Goal: Navigation & Orientation: Find specific page/section

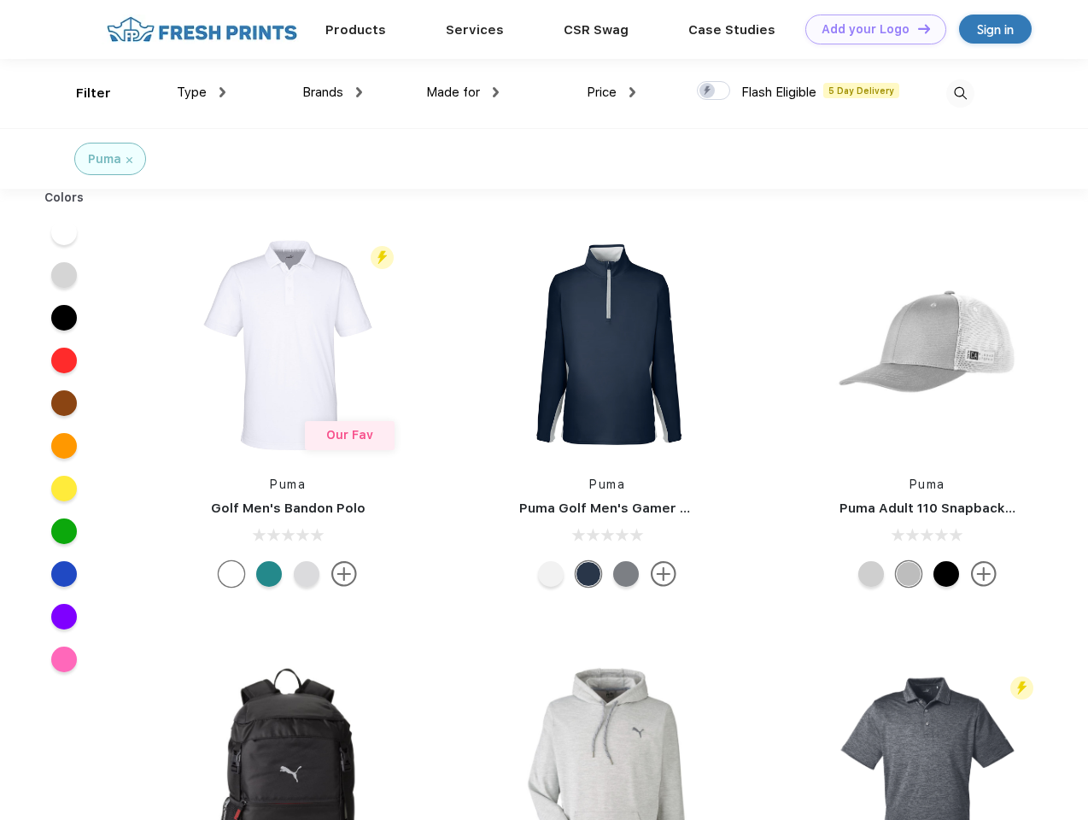
click at [869, 29] on link "Add your Logo Design Tool" at bounding box center [875, 30] width 141 height 30
click at [0, 0] on div "Design Tool" at bounding box center [0, 0] width 0 height 0
click at [916, 28] on link "Add your Logo Design Tool" at bounding box center [875, 30] width 141 height 30
click at [82, 93] on div "Filter" at bounding box center [93, 94] width 35 height 20
click at [202, 92] on span "Type" at bounding box center [192, 92] width 30 height 15
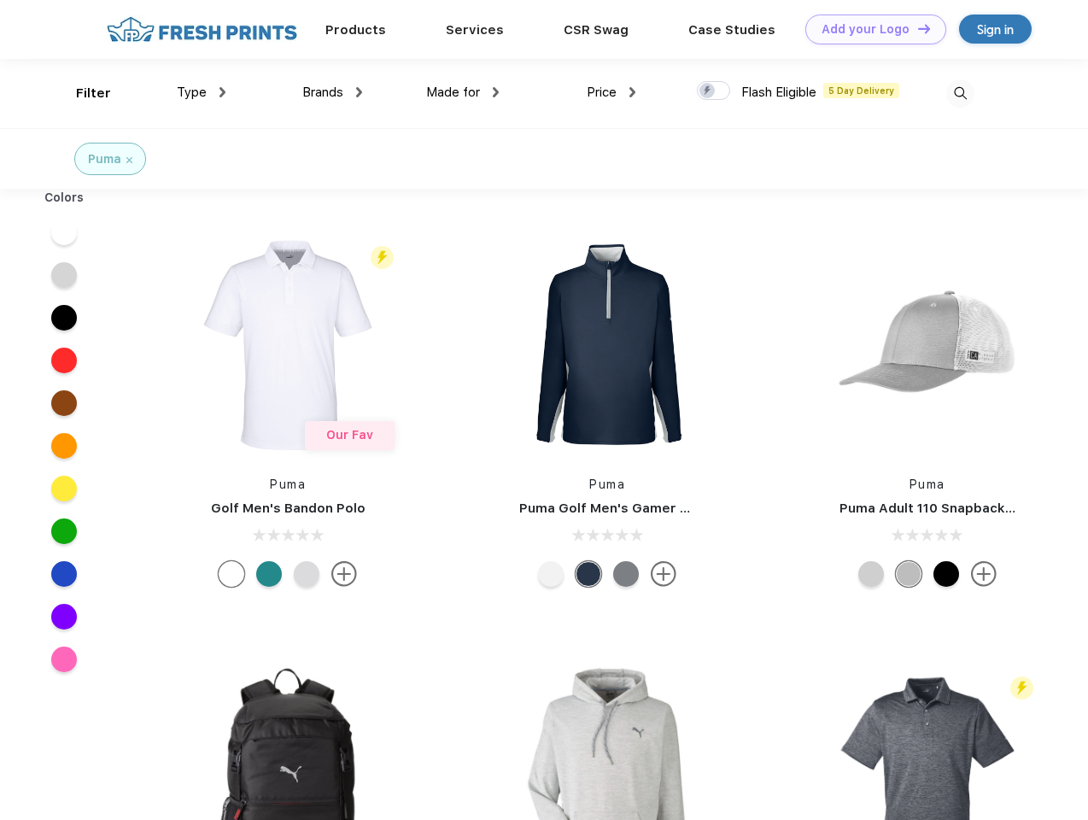
click at [332, 92] on span "Brands" at bounding box center [322, 92] width 41 height 15
click at [463, 92] on span "Made for" at bounding box center [453, 92] width 54 height 15
click at [611, 92] on span "Price" at bounding box center [602, 92] width 30 height 15
click at [714, 91] on div at bounding box center [713, 90] width 33 height 19
click at [708, 91] on input "checkbox" at bounding box center [702, 85] width 11 height 11
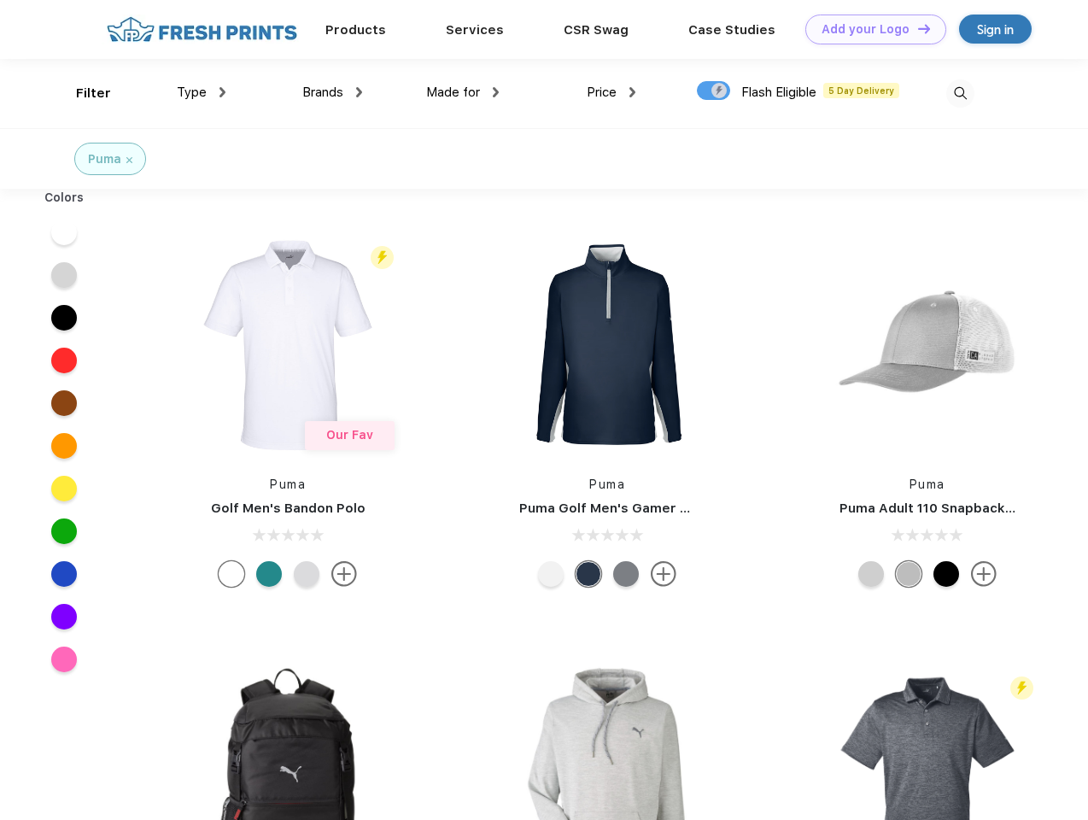
click at [960, 93] on img at bounding box center [960, 93] width 28 height 28
